Goal: Task Accomplishment & Management: Manage account settings

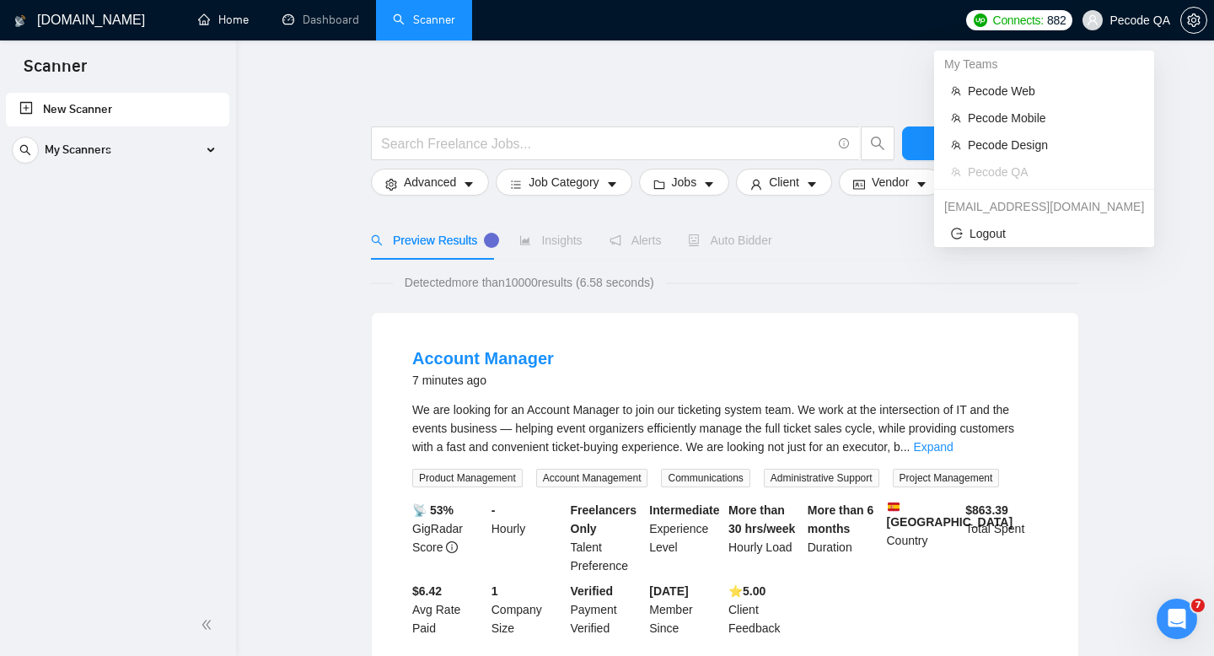
click at [1107, 24] on span "Pecode QA" at bounding box center [1127, 20] width 108 height 54
click at [1028, 146] on span "Pecode Design" at bounding box center [1053, 145] width 170 height 19
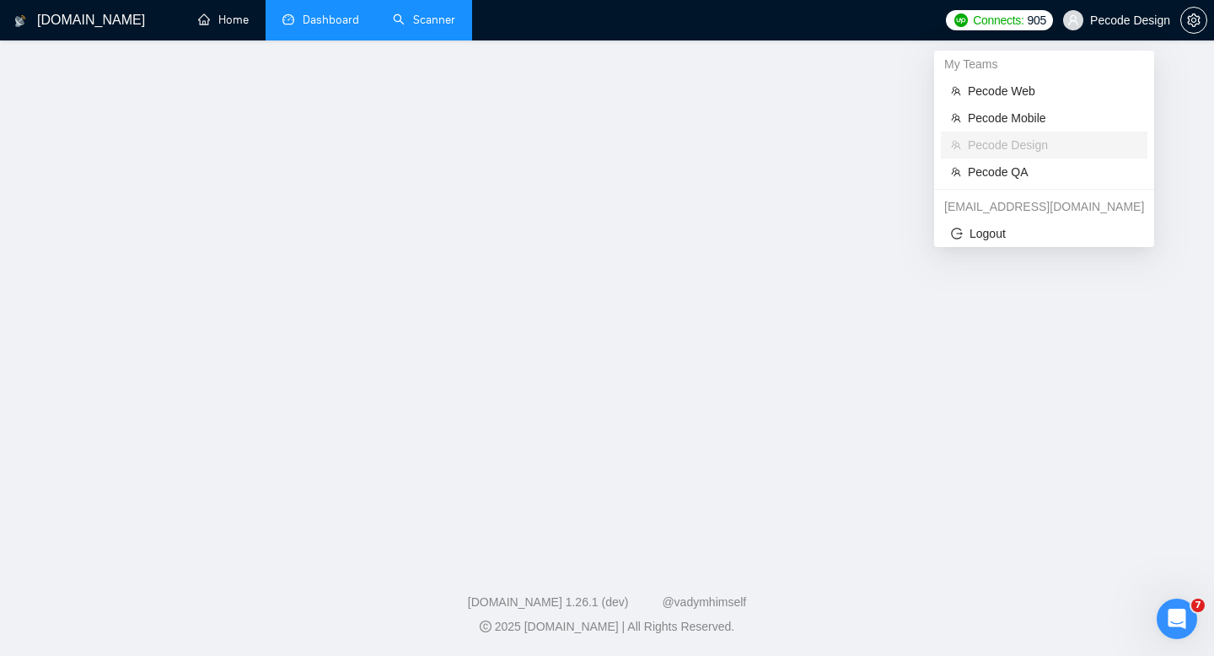
click at [335, 22] on link "Dashboard" at bounding box center [321, 20] width 77 height 14
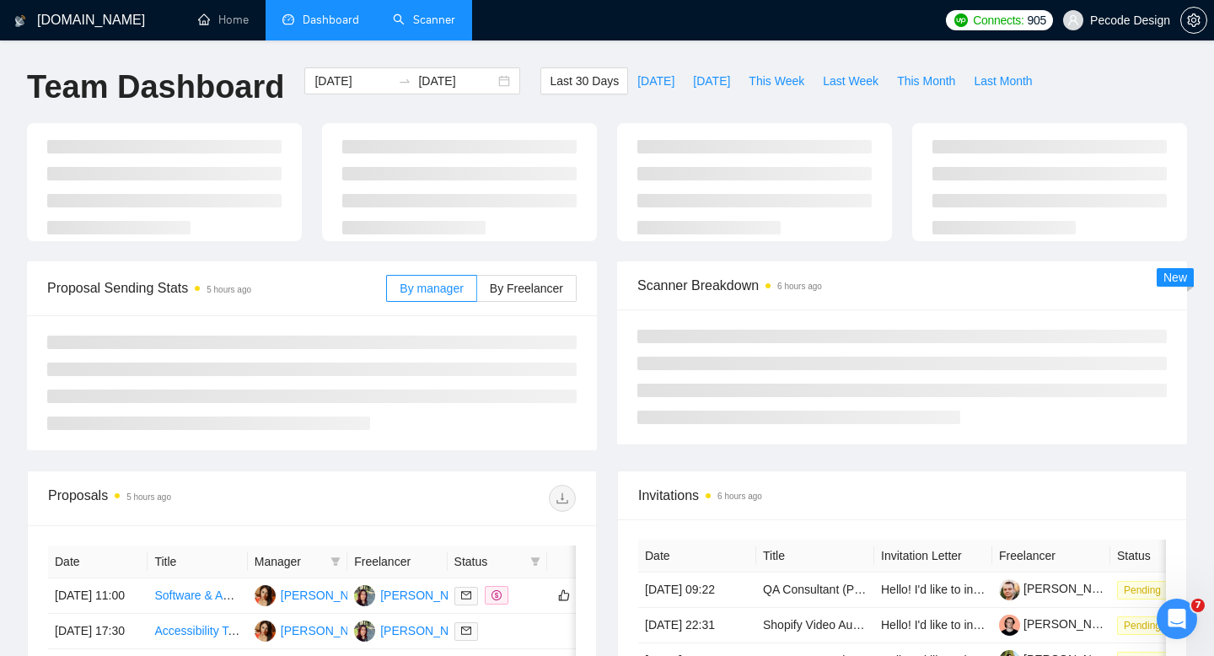
click at [427, 27] on link "Scanner" at bounding box center [424, 20] width 62 height 14
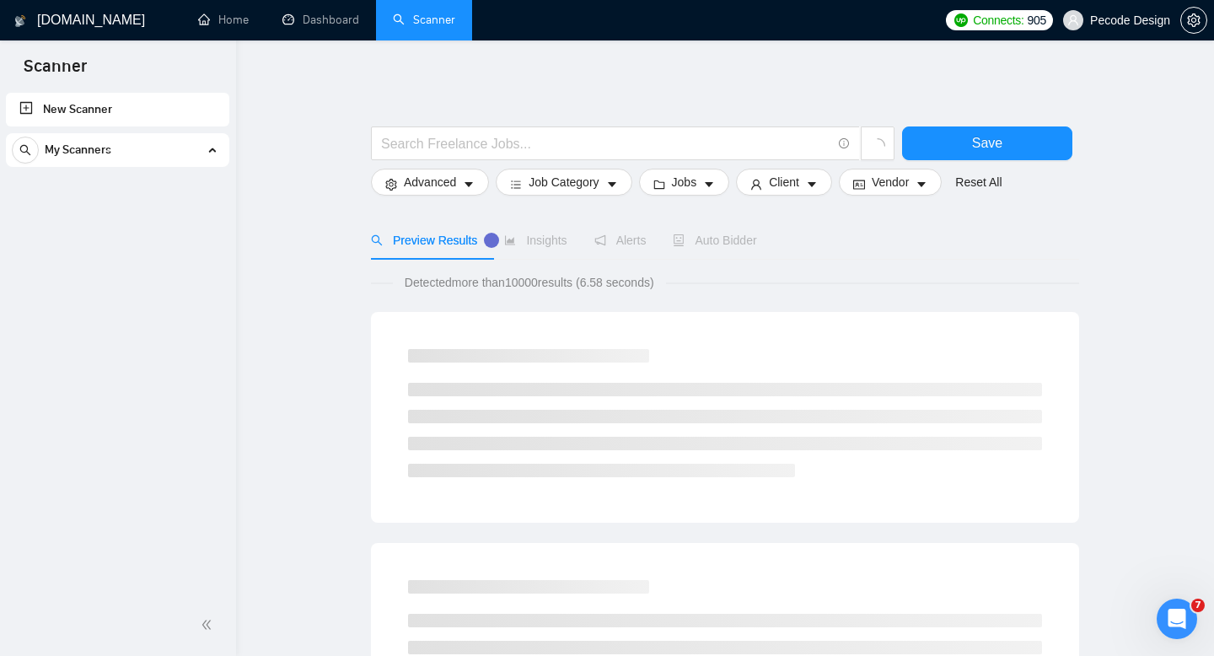
click at [144, 155] on div "My Scanners" at bounding box center [118, 150] width 212 height 34
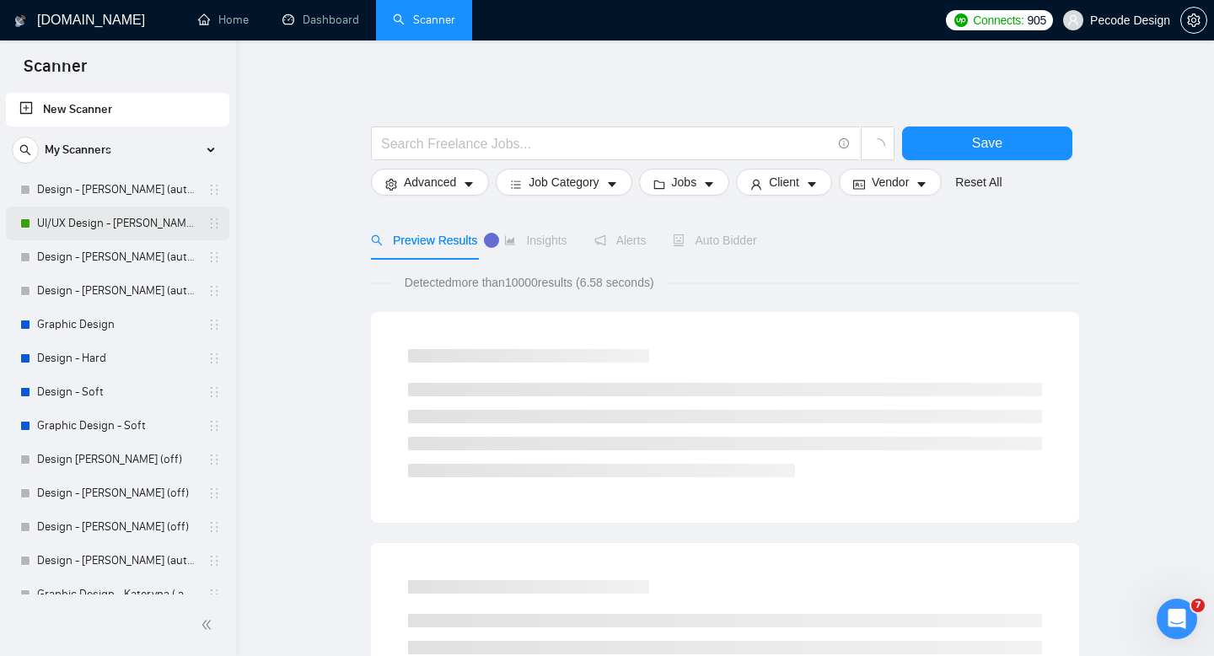
click at [130, 228] on link "UI/UX Design - [PERSON_NAME] (autobid on)" at bounding box center [117, 224] width 160 height 34
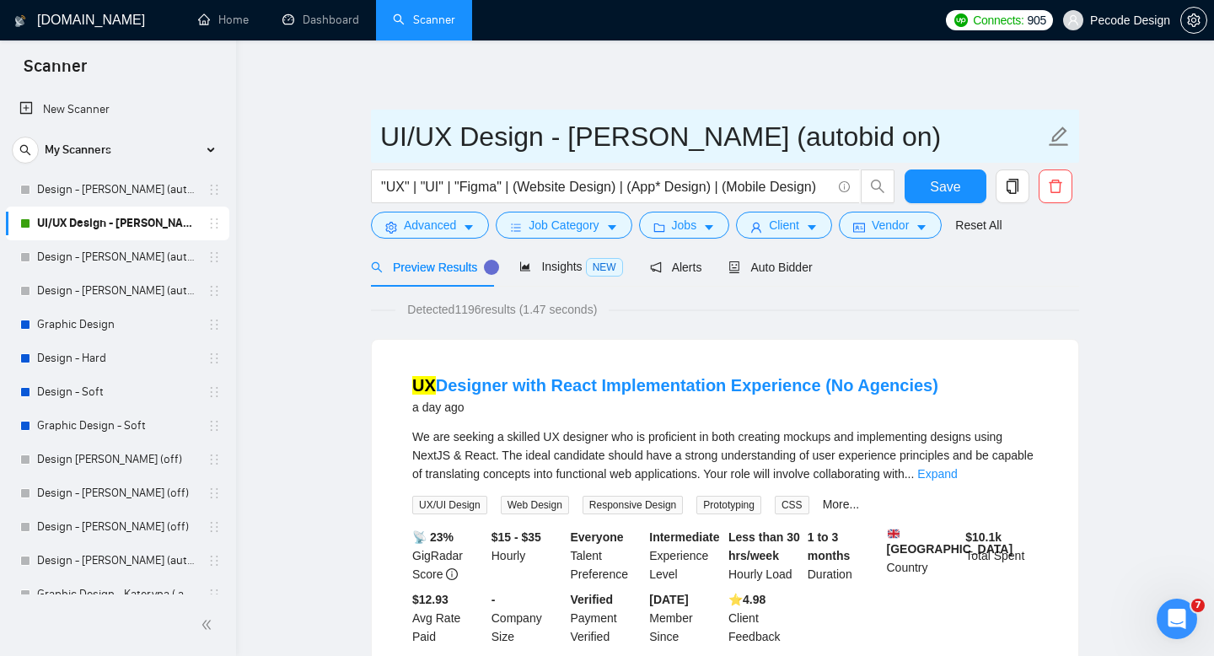
click at [829, 139] on input "UI/UX Design - [PERSON_NAME] (autobid on)" at bounding box center [712, 137] width 665 height 42
type input "UI/UX Design - [PERSON_NAME] (autobid off)"
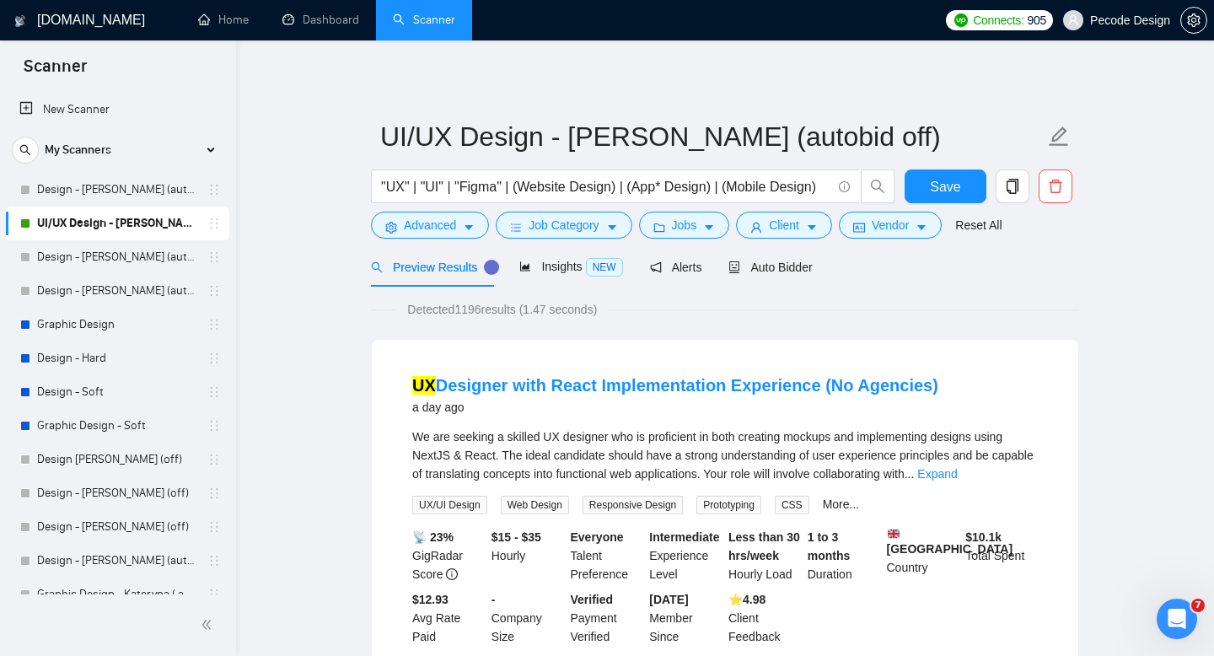
drag, startPoint x: 794, startPoint y: 283, endPoint x: 967, endPoint y: 262, distance: 174.2
click at [794, 283] on div "Auto Bidder" at bounding box center [770, 267] width 83 height 40
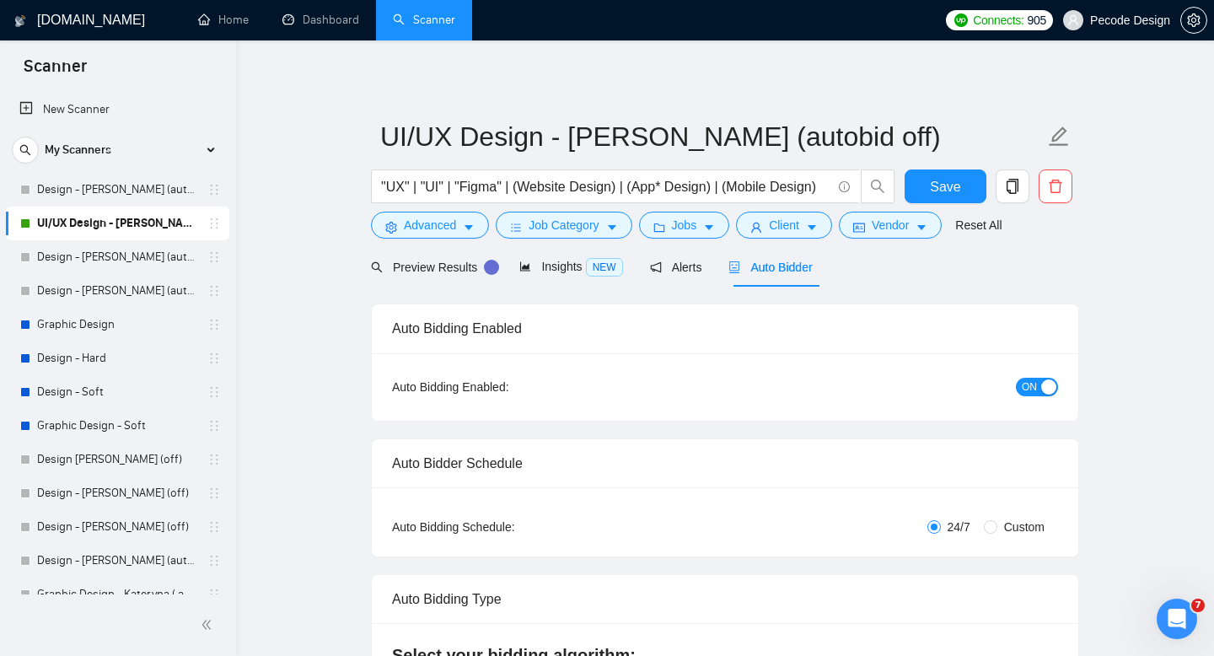
click at [1026, 390] on span "ON" at bounding box center [1029, 387] width 15 height 19
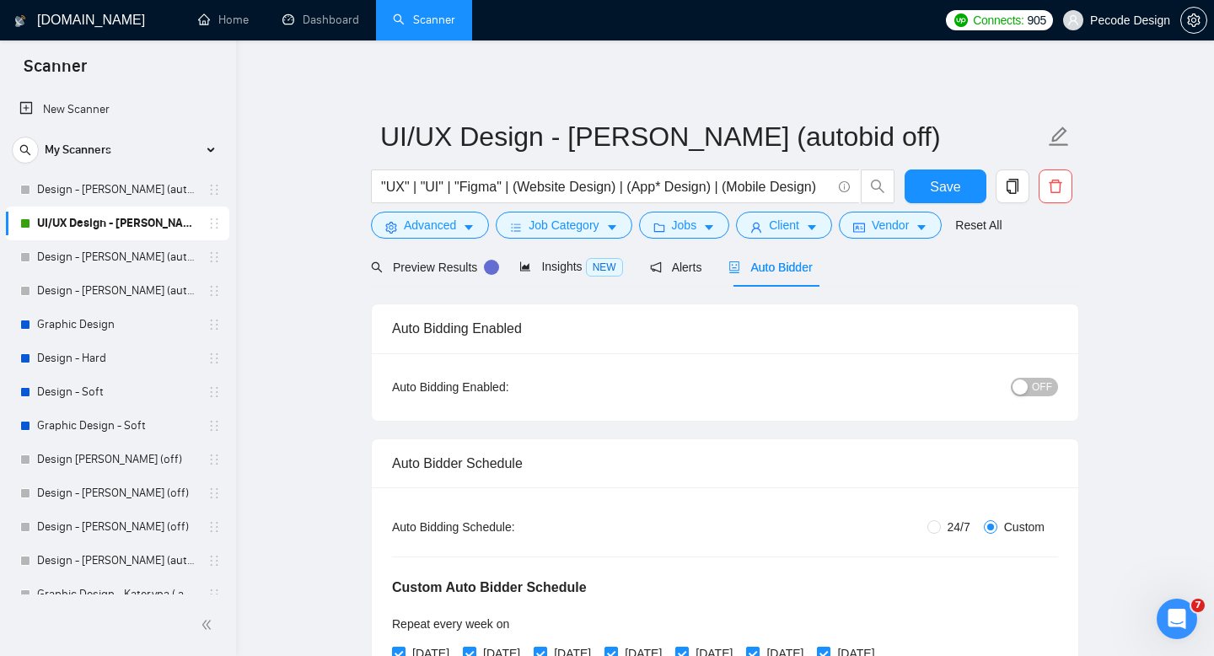
radio input "false"
radio input "true"
checkbox input "true"
click at [945, 186] on span "Save" at bounding box center [945, 186] width 30 height 21
checkbox input "true"
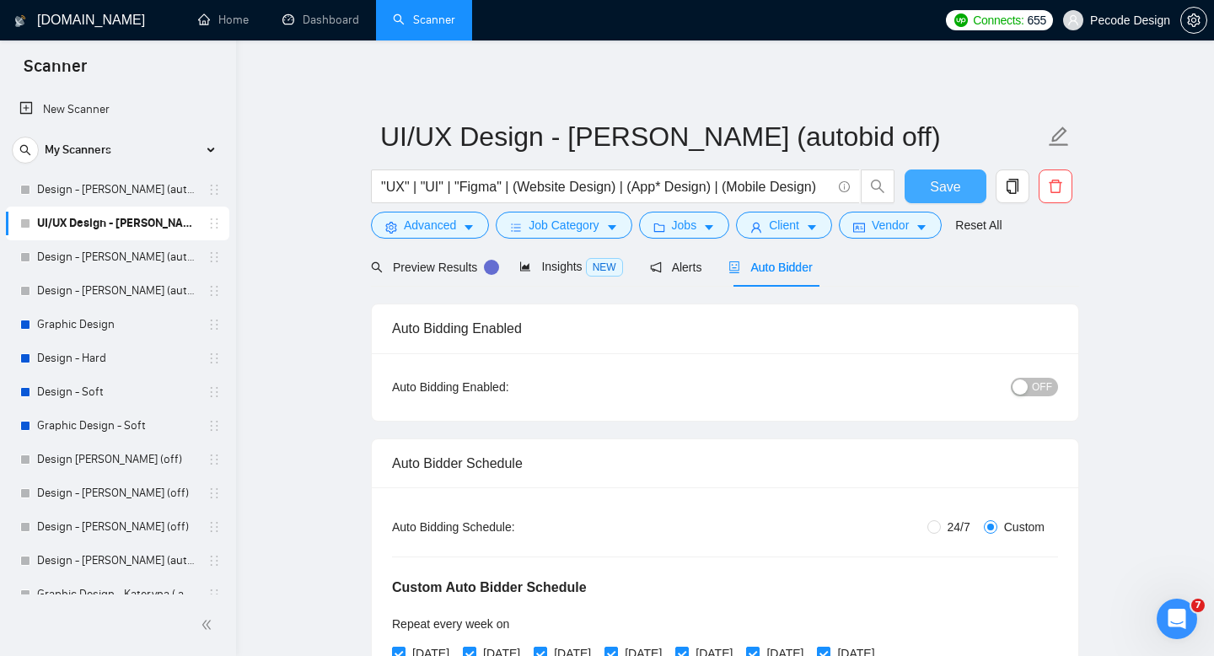
click at [951, 193] on span "Save" at bounding box center [945, 186] width 30 height 21
checkbox input "true"
click at [325, 16] on link "Dashboard" at bounding box center [321, 20] width 77 height 14
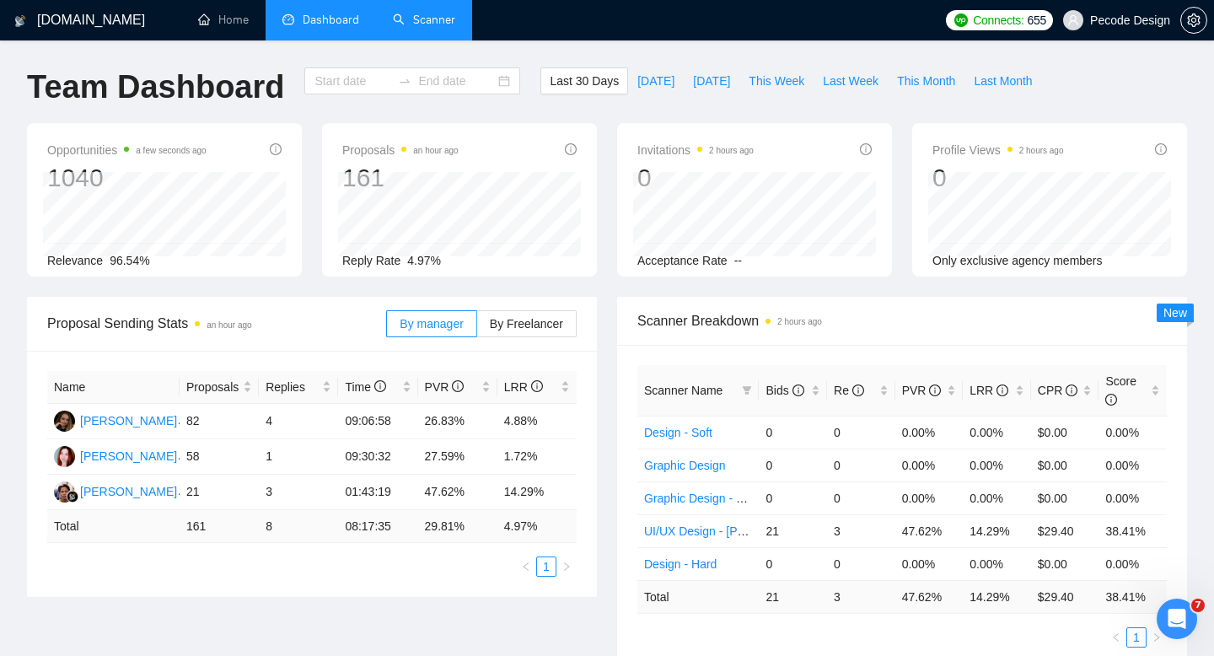
type input "[DATE]"
